Goal: Task Accomplishment & Management: Manage account settings

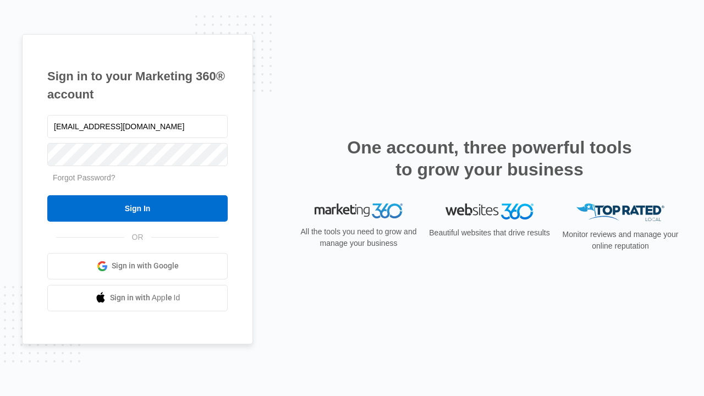
type input "dankie614@gmail.com"
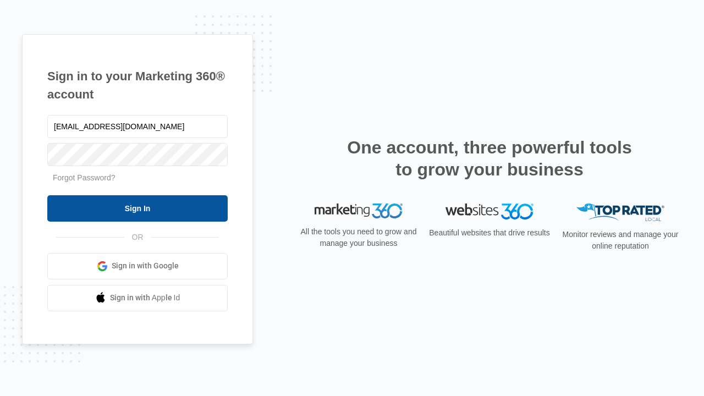
click at [138, 208] on input "Sign In" at bounding box center [137, 208] width 180 height 26
